Goal: Navigation & Orientation: Understand site structure

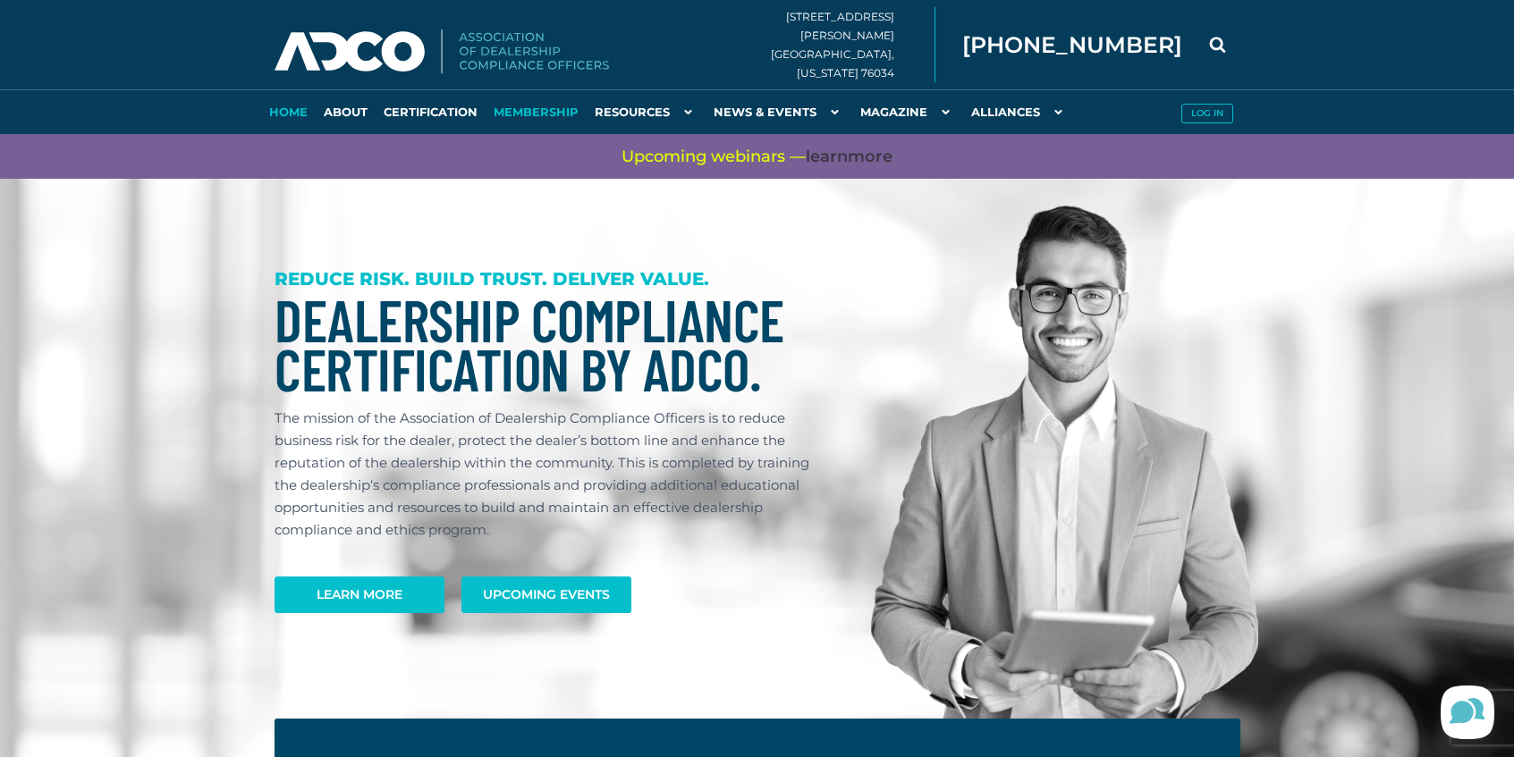
click at [537, 108] on link "Membership" at bounding box center [536, 111] width 101 height 45
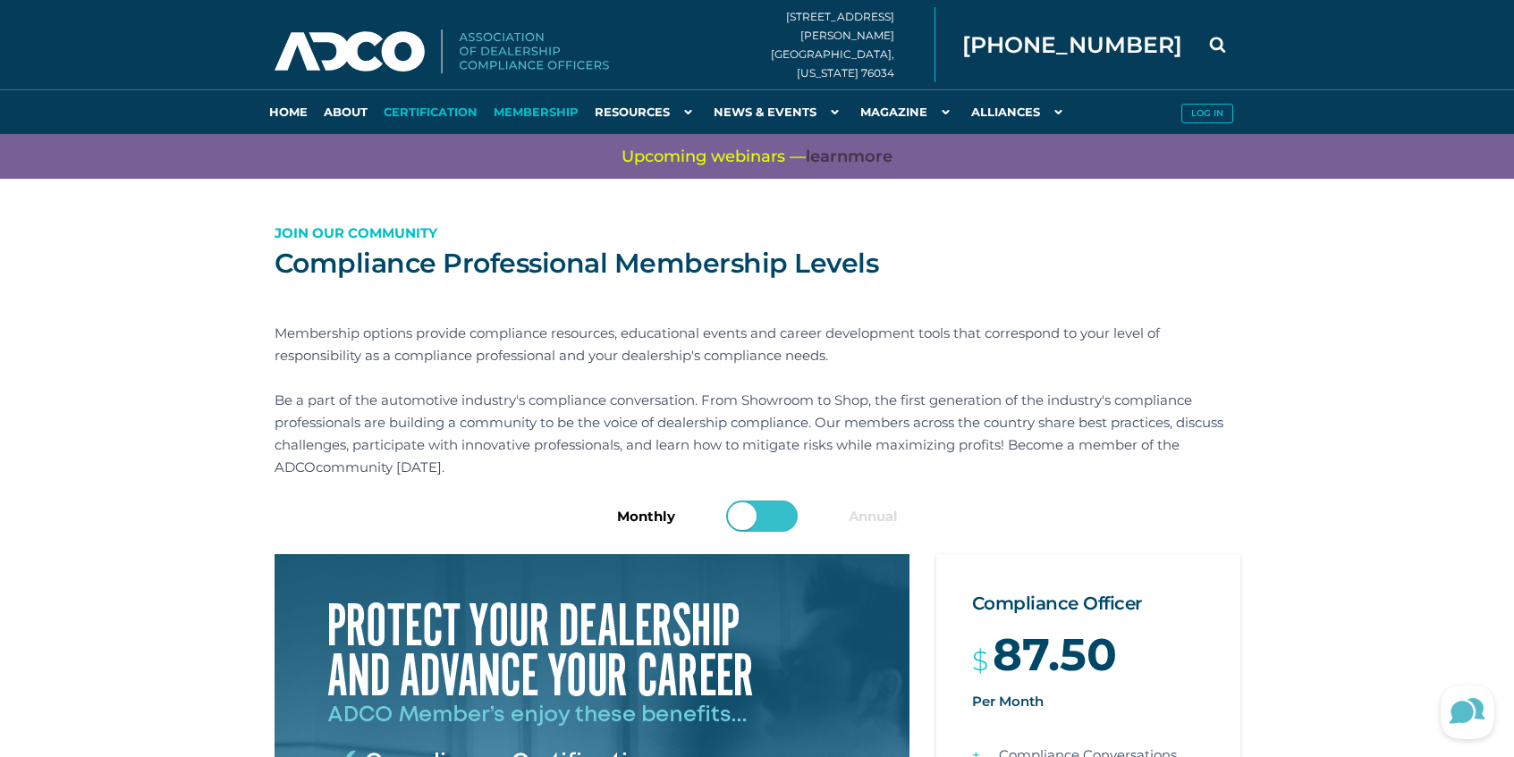
click at [447, 114] on link "Certification" at bounding box center [431, 111] width 110 height 45
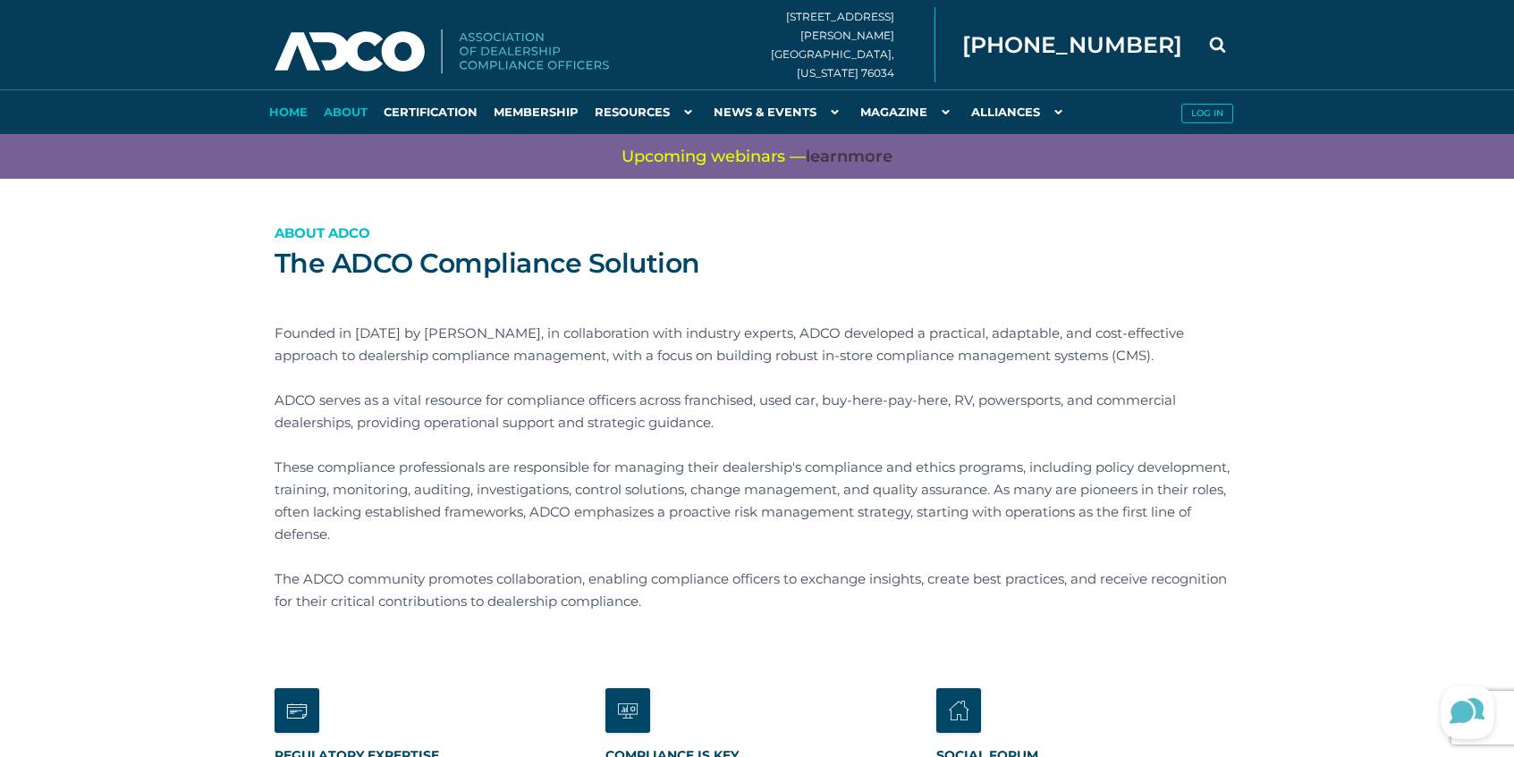
click at [275, 113] on link "Home" at bounding box center [288, 111] width 55 height 45
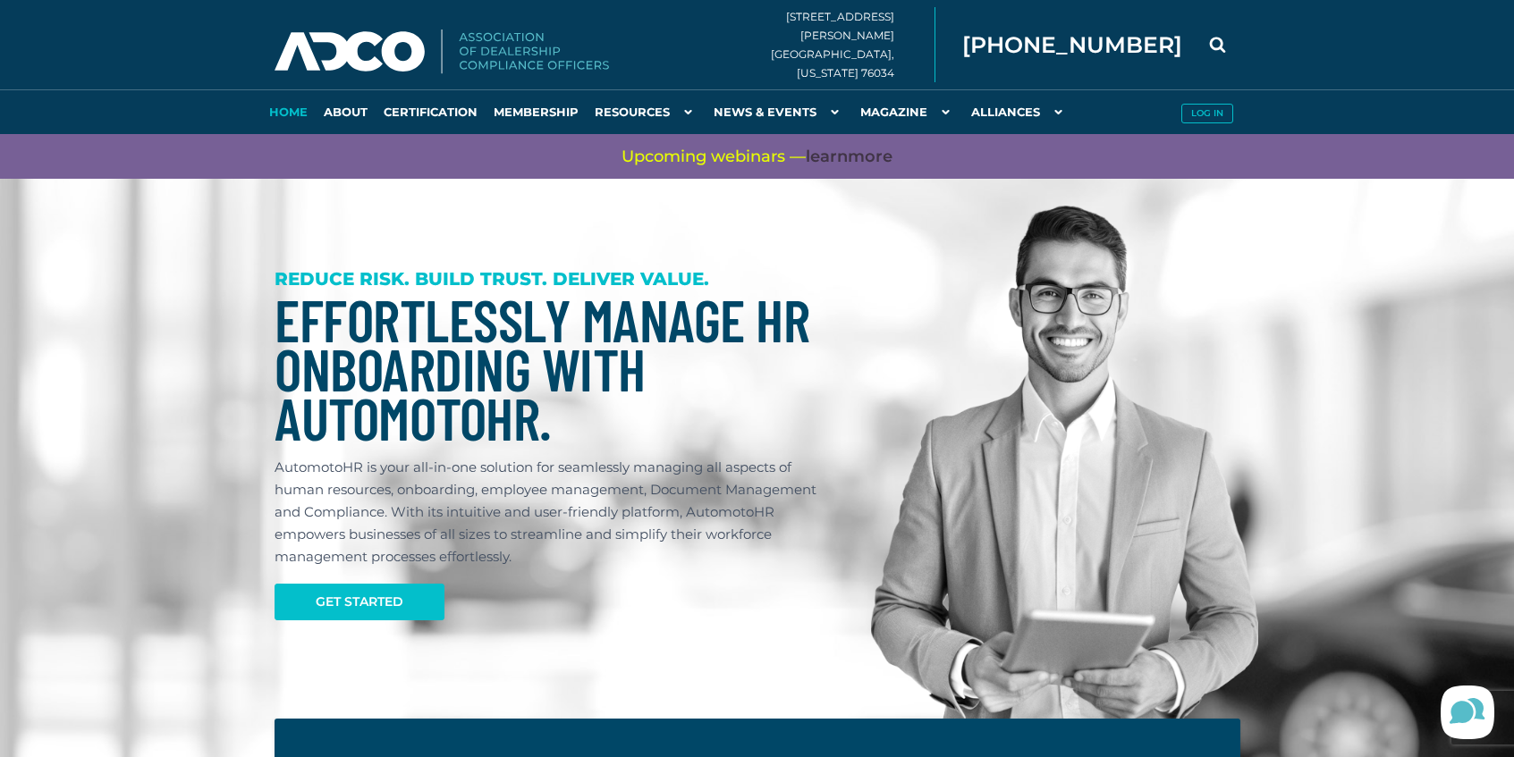
click at [386, 56] on img at bounding box center [442, 52] width 334 height 45
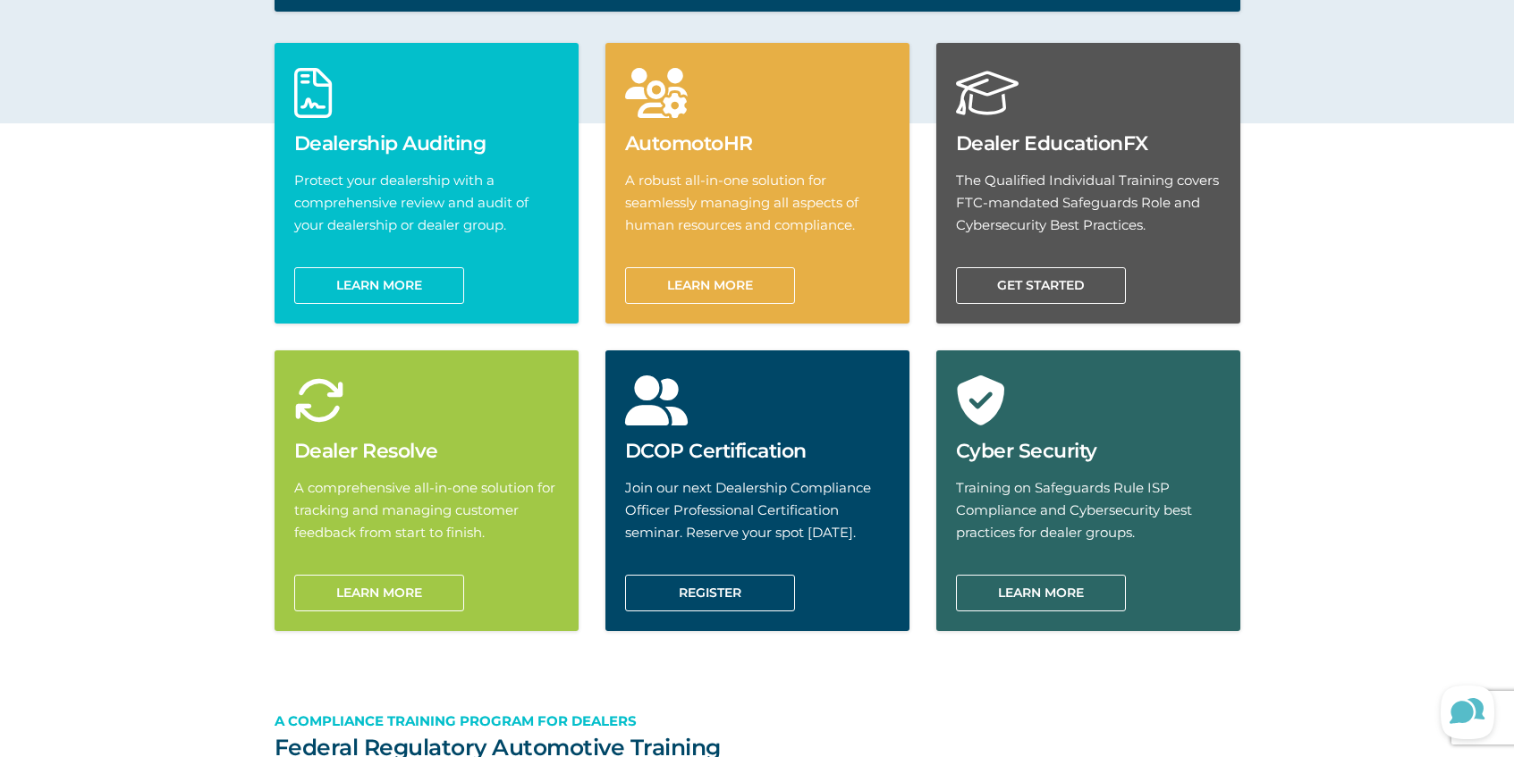
scroll to position [715, 0]
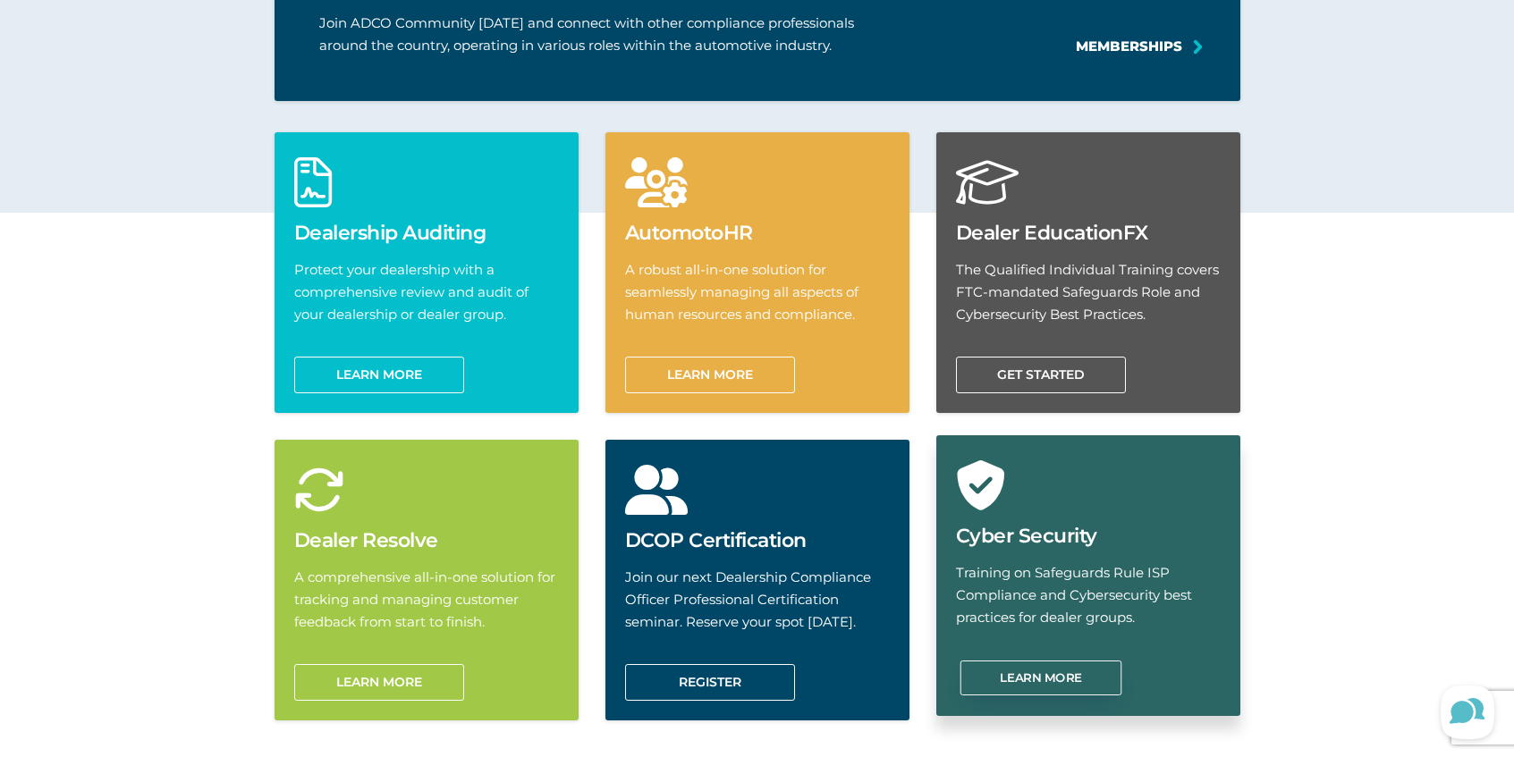
click at [1035, 676] on link "Learn more" at bounding box center [1040, 678] width 162 height 35
